Goal: Transaction & Acquisition: Obtain resource

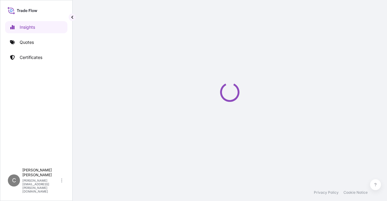
select select "2025"
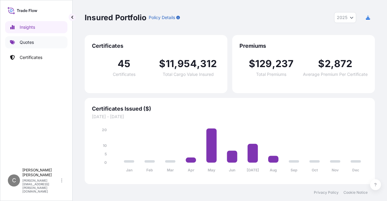
click at [45, 43] on link "Quotes" at bounding box center [36, 42] width 62 height 12
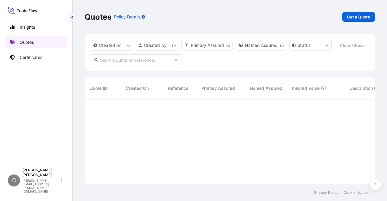
scroll to position [84, 286]
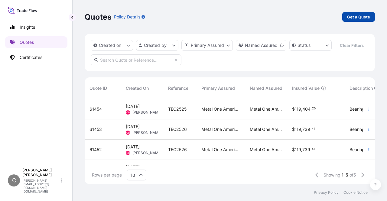
click at [370, 19] on p "Get a Quote" at bounding box center [358, 17] width 23 height 6
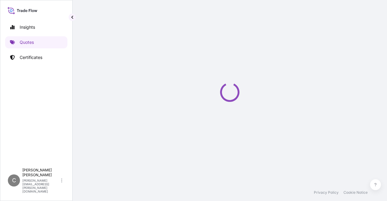
select select "Ocean Vessel"
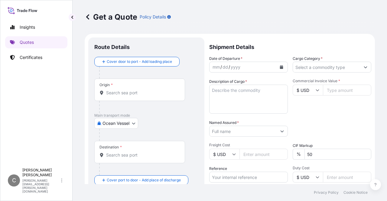
click at [234, 98] on textarea "Description of Cargo *" at bounding box center [248, 99] width 79 height 29
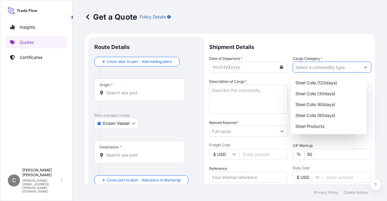
click at [364, 67] on button "Show suggestions" at bounding box center [365, 67] width 11 height 11
